Goal: Task Accomplishment & Management: Manage account settings

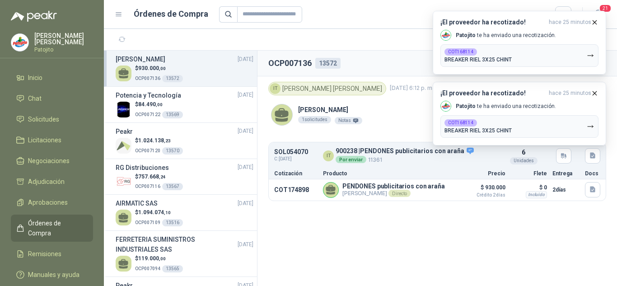
click at [359, 19] on div at bounding box center [395, 14] width 353 height 16
click at [593, 24] on icon "button" at bounding box center [595, 23] width 8 height 8
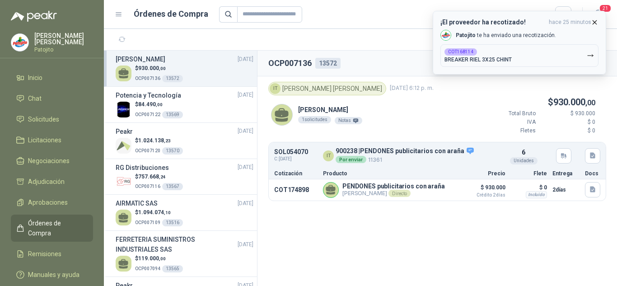
click at [595, 24] on icon "button" at bounding box center [595, 23] width 8 height 8
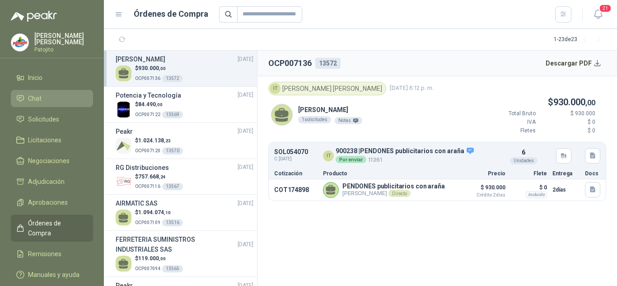
click at [27, 101] on li "Chat" at bounding box center [51, 98] width 71 height 10
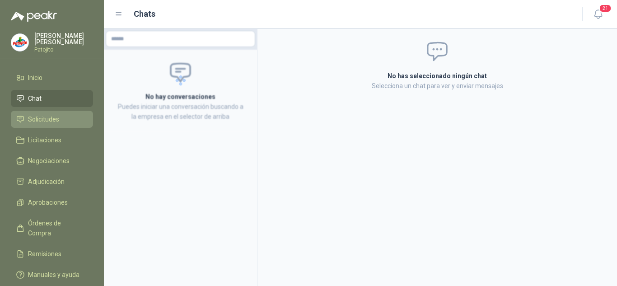
click at [47, 122] on span "Solicitudes" at bounding box center [43, 119] width 31 height 10
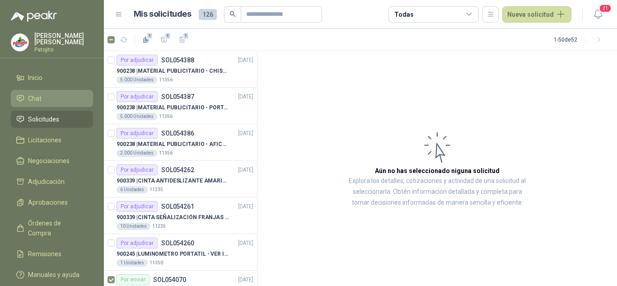
click at [40, 94] on span "Chat" at bounding box center [35, 98] width 14 height 10
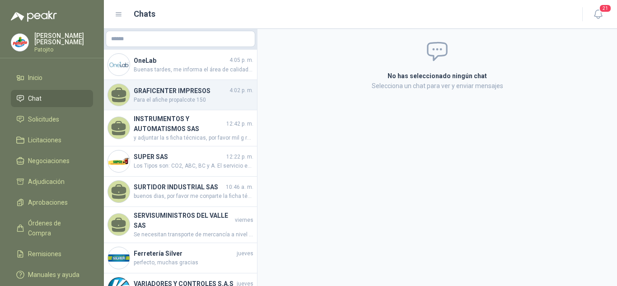
click at [155, 101] on span "Para el afiche propalcote 150" at bounding box center [194, 100] width 120 height 9
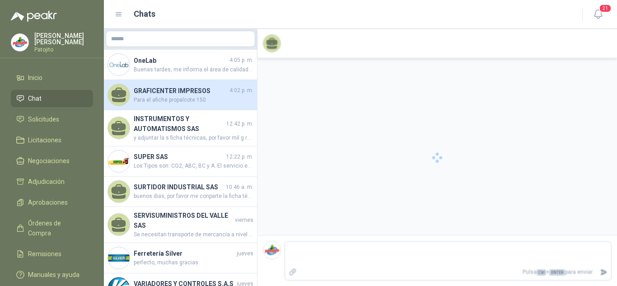
scroll to position [69, 0]
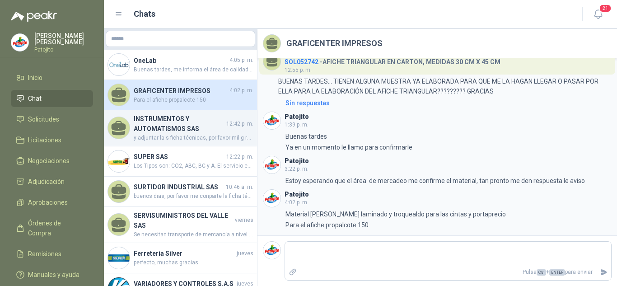
click at [174, 128] on h4 "INSTRUMENTOS Y AUTOMATISMOS SAS" at bounding box center [179, 124] width 91 height 20
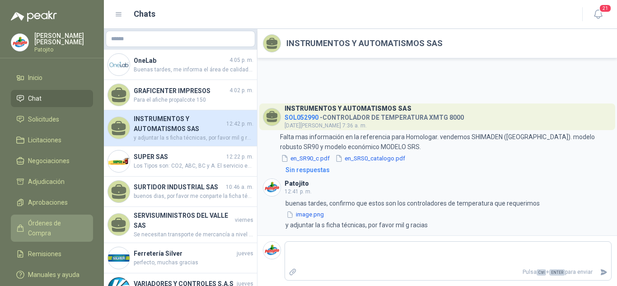
click at [69, 217] on link "Órdenes de Compra" at bounding box center [52, 227] width 82 height 27
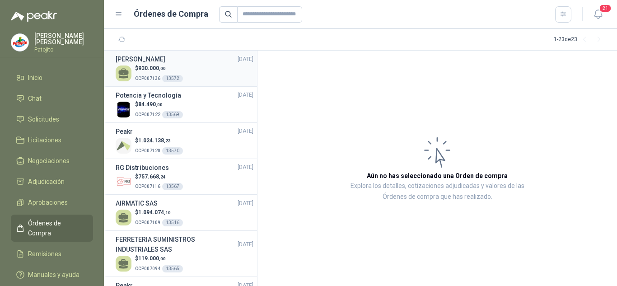
click at [146, 73] on p "OCP007136 13572" at bounding box center [159, 78] width 48 height 10
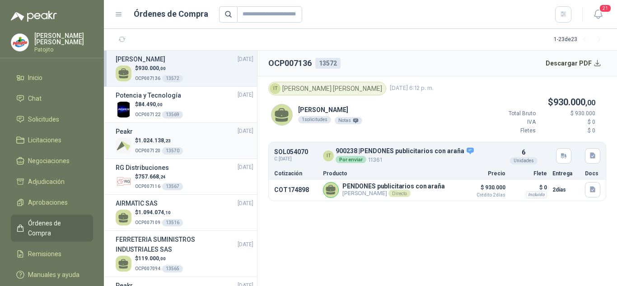
click at [185, 142] on div "$ 1.024.138 ,23 OCP007120 13570" at bounding box center [185, 145] width 138 height 19
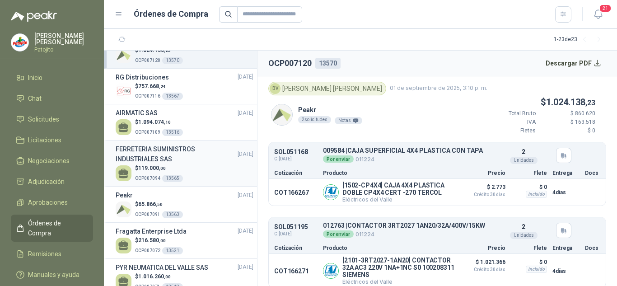
scroll to position [135, 0]
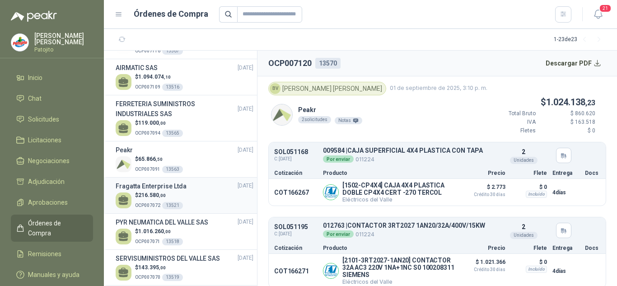
click at [194, 191] on div "$ 216.580 ,00 OCP007072 13521" at bounding box center [185, 200] width 138 height 19
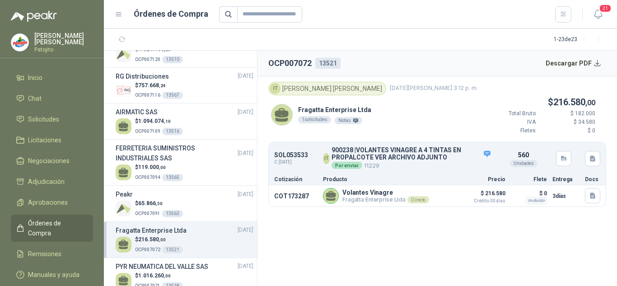
scroll to position [90, 0]
click at [590, 65] on button "Descargar PDF" at bounding box center [573, 63] width 66 height 18
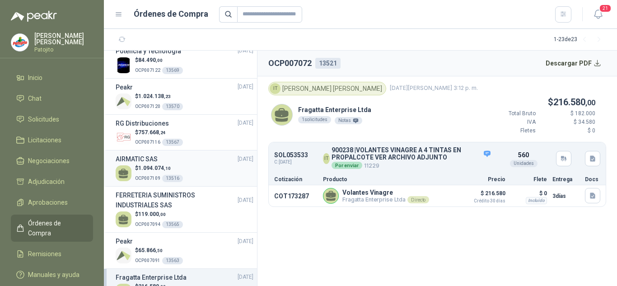
scroll to position [0, 0]
